Goal: Task Accomplishment & Management: Manage account settings

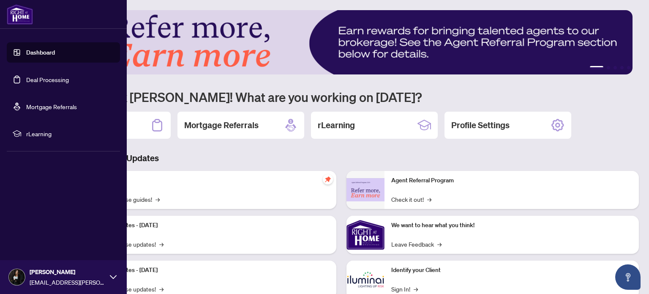
click at [96, 130] on span "rLearning" at bounding box center [70, 133] width 88 height 9
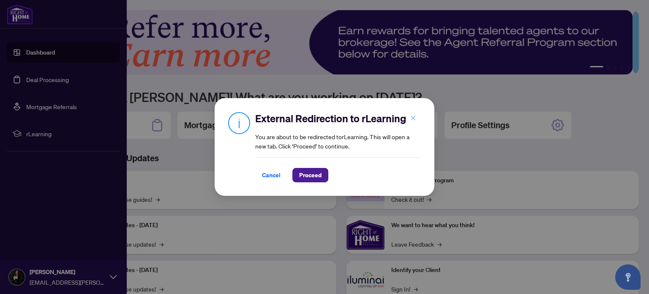
click at [410, 120] on icon "close" at bounding box center [413, 118] width 6 height 6
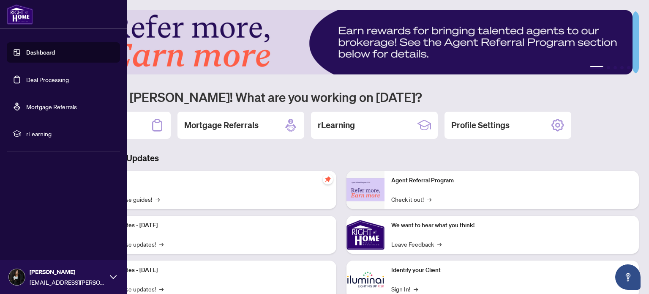
click at [36, 82] on link "Deal Processing" at bounding box center [47, 80] width 43 height 8
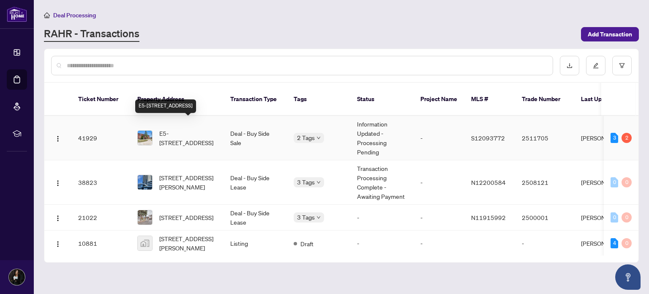
click at [174, 129] on span "E5-[STREET_ADDRESS]" at bounding box center [187, 137] width 57 height 19
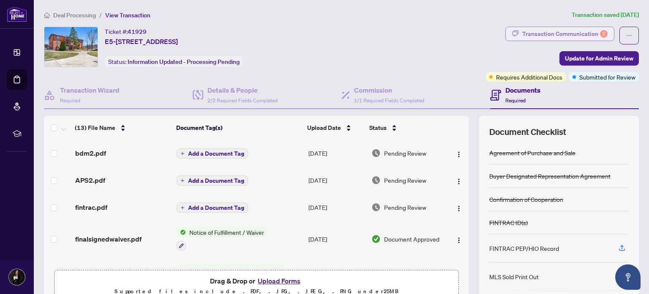
click at [589, 33] on div "Transaction Communication 2" at bounding box center [564, 34] width 85 height 14
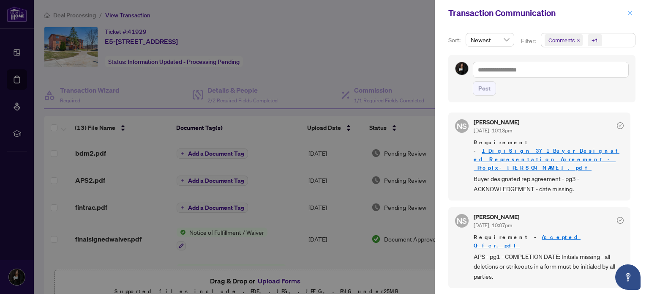
click at [634, 12] on button "button" at bounding box center [630, 13] width 11 height 10
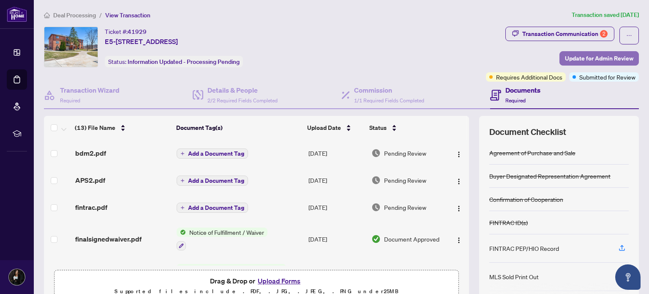
click at [595, 58] on span "Update for Admin Review" at bounding box center [599, 59] width 68 height 14
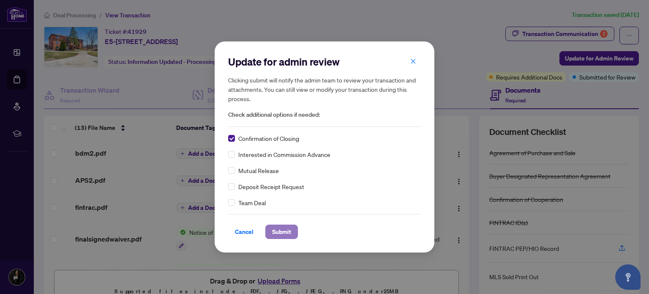
click at [277, 228] on span "Submit" at bounding box center [281, 232] width 19 height 14
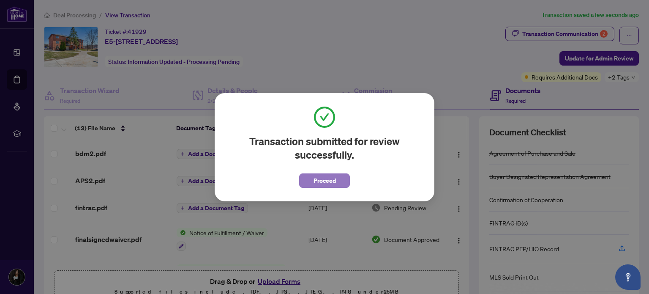
click at [318, 180] on span "Proceed" at bounding box center [325, 181] width 22 height 14
